Goal: Task Accomplishment & Management: Use online tool/utility

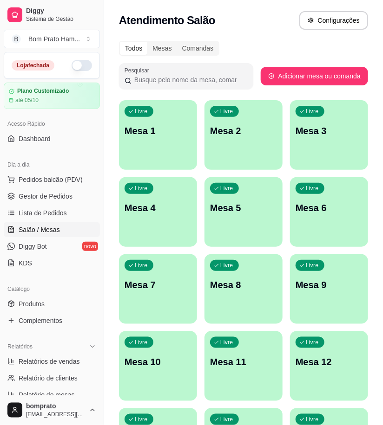
click at [59, 197] on span "Gestor de Pedidos" at bounding box center [46, 196] width 54 height 9
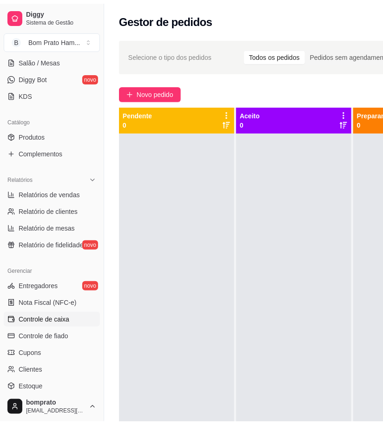
scroll to position [206, 0]
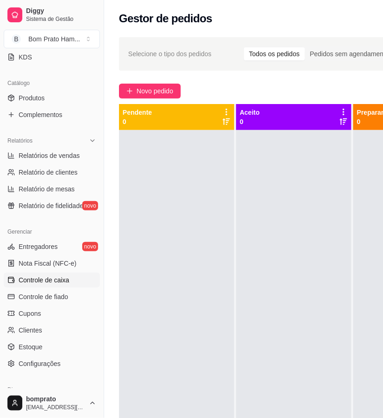
click at [57, 284] on span "Controle de caixa" at bounding box center [44, 279] width 51 height 9
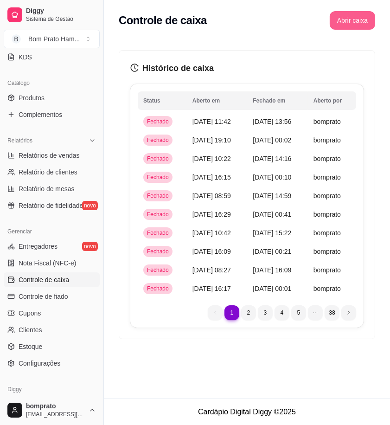
click at [355, 22] on button "Abrir caixa" at bounding box center [353, 20] width 46 height 19
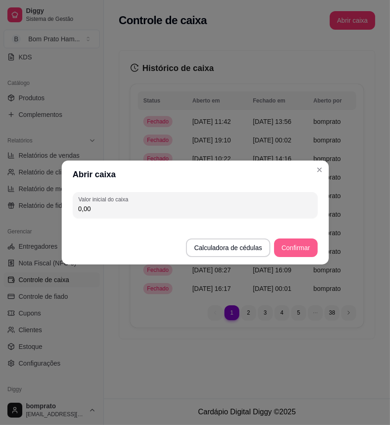
click at [294, 243] on button "Confirmar" at bounding box center [295, 248] width 43 height 19
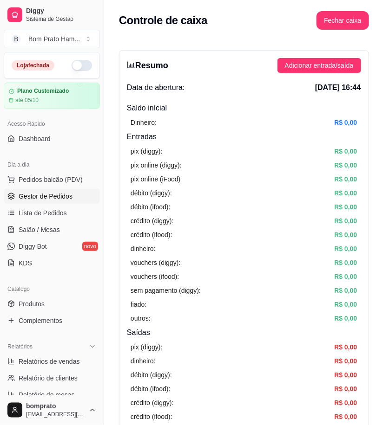
click at [72, 203] on link "Gestor de Pedidos" at bounding box center [52, 196] width 96 height 15
